Goal: Task Accomplishment & Management: Use online tool/utility

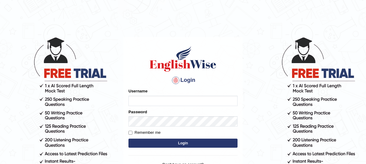
type input "mmr25"
click at [162, 142] on button "Login" at bounding box center [182, 143] width 109 height 9
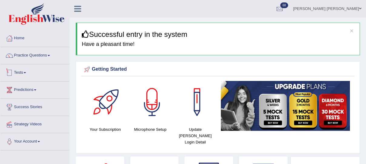
click at [21, 71] on link "Tests" at bounding box center [34, 71] width 69 height 15
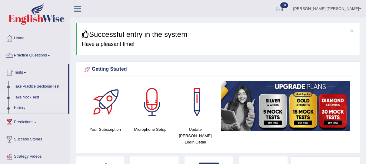
click at [21, 97] on link "Take Mock Test" at bounding box center [39, 97] width 57 height 11
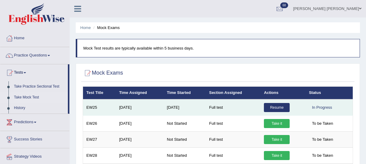
click at [278, 110] on link "Resume" at bounding box center [277, 107] width 26 height 9
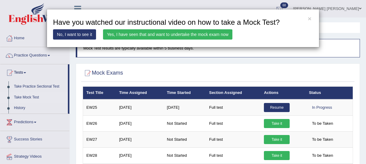
click at [129, 34] on link "Yes, I have seen that and want to undertake the mock exam now" at bounding box center [167, 34] width 129 height 10
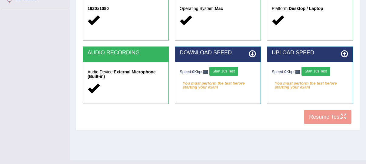
scroll to position [144, 0]
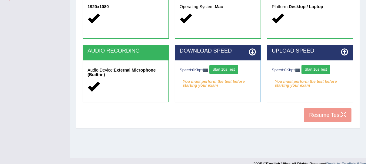
click at [222, 68] on button "Start 10s Test" at bounding box center [223, 69] width 29 height 9
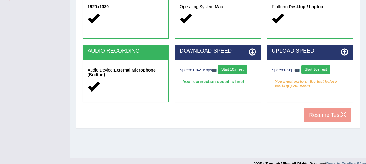
click at [325, 69] on button "Start 10s Test" at bounding box center [315, 69] width 29 height 9
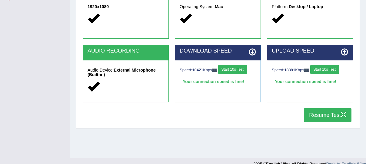
click at [327, 116] on button "Resume Test" at bounding box center [328, 115] width 48 height 14
